Goal: Transaction & Acquisition: Purchase product/service

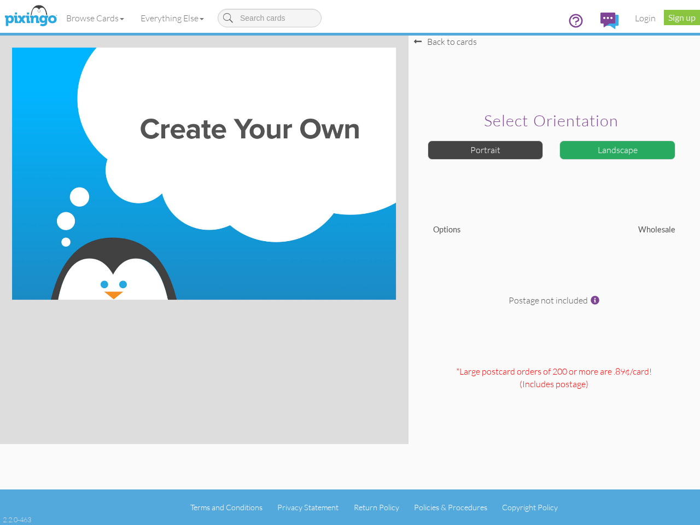
click at [350, 262] on img at bounding box center [204, 174] width 384 height 252
click at [96, 18] on link "Browse Cards" at bounding box center [95, 17] width 74 height 27
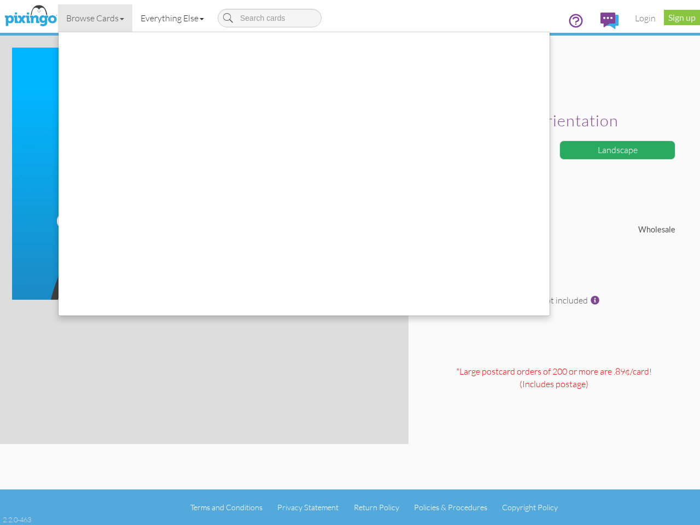
click at [174, 18] on link "Everything Else" at bounding box center [172, 17] width 80 height 27
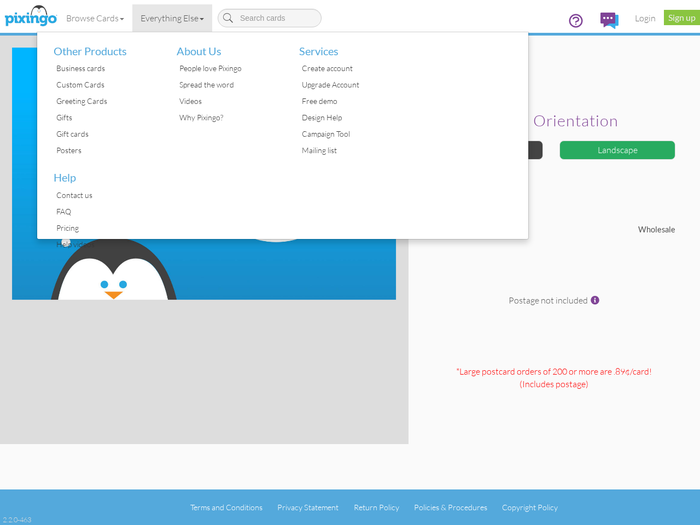
click at [485, 150] on div at bounding box center [467, 135] width 123 height 207
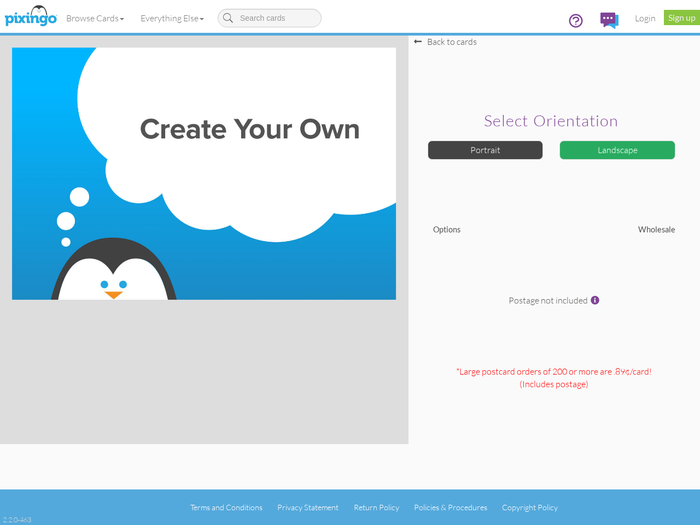
click at [617, 150] on div "Landscape" at bounding box center [617, 149] width 116 height 19
click at [595, 300] on span at bounding box center [594, 300] width 9 height 9
